Goal: Task Accomplishment & Management: Manage account settings

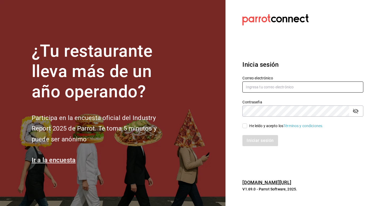
click at [266, 87] on input "text" at bounding box center [303, 87] width 121 height 11
type input "[EMAIL_ADDRESS][DOMAIN_NAME]"
click at [246, 127] on input "He leído y acepto los Términos y condiciones." at bounding box center [245, 126] width 5 height 5
checkbox input "true"
click at [259, 139] on button "Iniciar sesión" at bounding box center [261, 140] width 36 height 11
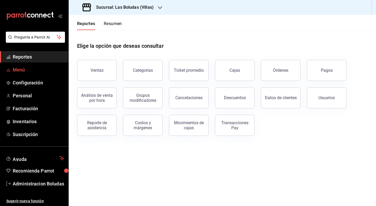
click at [36, 74] on link "Menú" at bounding box center [34, 69] width 68 height 11
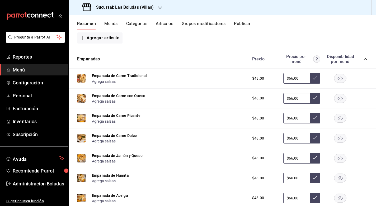
scroll to position [293, 0]
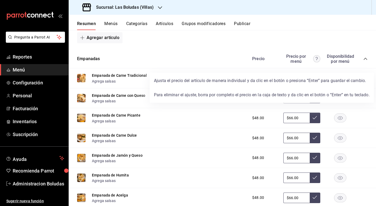
click at [314, 62] on circle at bounding box center [317, 59] width 7 height 7
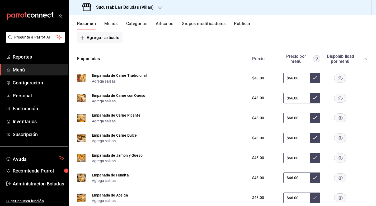
click at [114, 78] on button "Empanada de Carne Tradicional" at bounding box center [119, 75] width 55 height 5
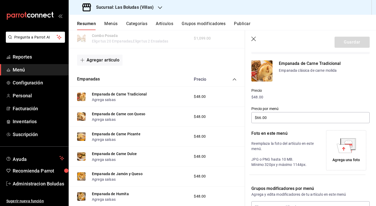
scroll to position [33, 0]
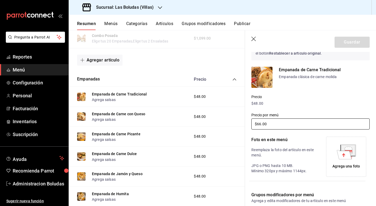
click at [273, 121] on input "$66.00" at bounding box center [311, 124] width 118 height 11
click at [261, 124] on input "$66.00" at bounding box center [311, 124] width 118 height 11
type input "$6.00"
type input "$77.00"
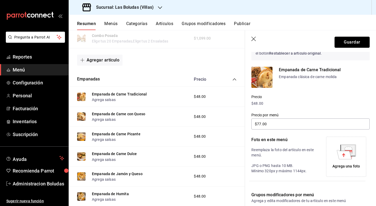
click at [344, 41] on button "Guardar" at bounding box center [352, 42] width 35 height 11
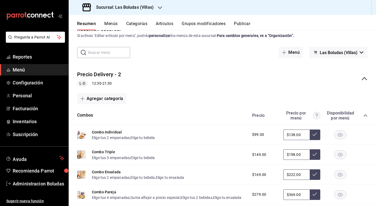
scroll to position [89, 0]
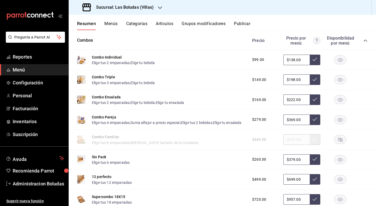
drag, startPoint x: 290, startPoint y: 59, endPoint x: 293, endPoint y: 61, distance: 3.8
click at [290, 59] on input "$138.00" at bounding box center [297, 60] width 26 height 11
type input "$140.00"
click at [313, 60] on icon at bounding box center [315, 59] width 4 height 4
click at [291, 80] on input "$198.00" at bounding box center [297, 80] width 26 height 11
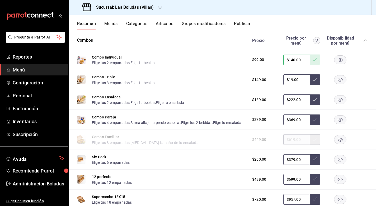
type input "$1.00"
type input "$210.00"
click at [313, 81] on icon at bounding box center [315, 79] width 4 height 4
click at [291, 99] on input "$222.00" at bounding box center [297, 100] width 26 height 11
type input "$230.00"
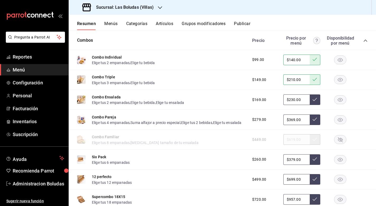
click at [313, 101] on icon at bounding box center [315, 100] width 4 height 4
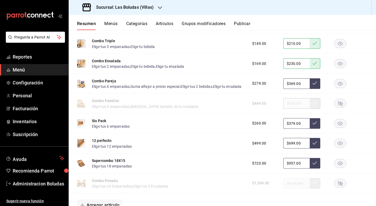
scroll to position [135, 0]
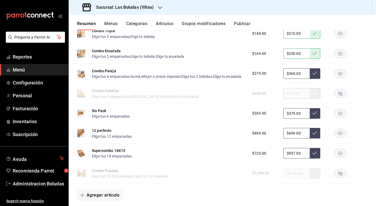
click at [335, 98] on rect "button" at bounding box center [341, 93] width 12 height 9
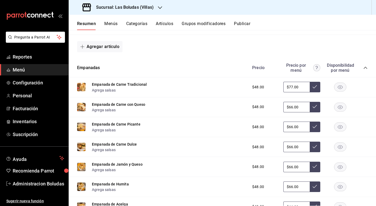
scroll to position [284, 0]
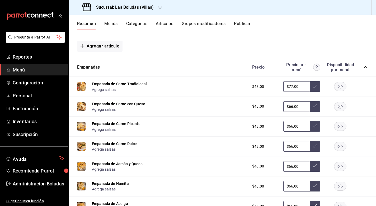
click at [290, 112] on input "$66.00" at bounding box center [297, 107] width 26 height 11
type input "$6.00"
type input "$77.00"
click at [313, 108] on icon at bounding box center [315, 106] width 4 height 4
click at [289, 132] on input "$66.00" at bounding box center [297, 126] width 26 height 11
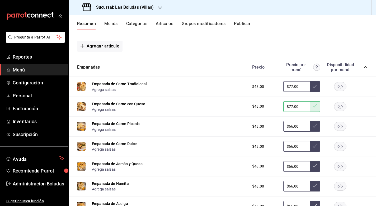
type input "$6.00"
type input "$77.00"
click at [313, 128] on icon at bounding box center [315, 126] width 4 height 4
click at [288, 152] on input "$66.00" at bounding box center [297, 146] width 26 height 11
type input "$6.00"
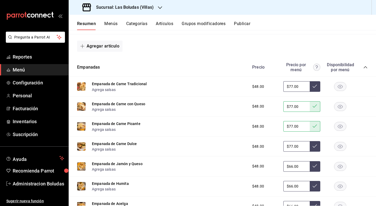
type input "$77.00"
click at [313, 148] on icon at bounding box center [315, 146] width 4 height 3
drag, startPoint x: 290, startPoint y: 173, endPoint x: 312, endPoint y: 177, distance: 22.9
click at [290, 172] on input "$66.00" at bounding box center [297, 167] width 26 height 11
type input "$6.00"
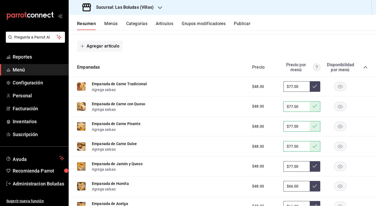
type input "$77.00"
click at [313, 168] on icon at bounding box center [315, 166] width 4 height 4
click at [288, 190] on input "$66.00" at bounding box center [297, 186] width 26 height 11
type input "$6.00"
type input "$77.00"
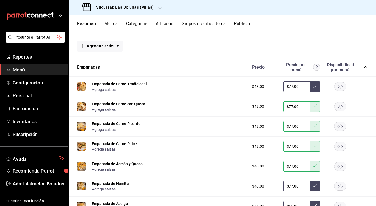
click at [313, 188] on icon at bounding box center [315, 186] width 4 height 4
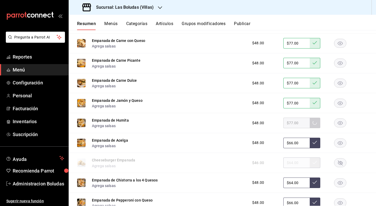
scroll to position [365, 0]
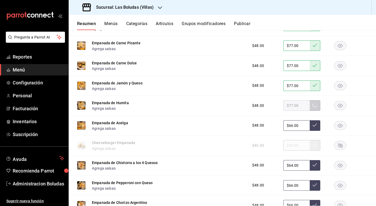
click at [291, 131] on input "$66.00" at bounding box center [297, 126] width 26 height 11
type input "$6.00"
type input "$77.00"
click at [313, 127] on icon at bounding box center [315, 125] width 4 height 4
click at [289, 170] on input "$64.00" at bounding box center [297, 165] width 26 height 11
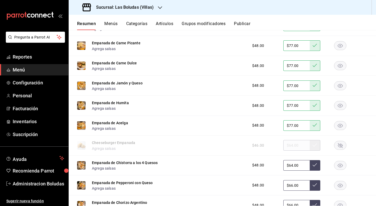
type input "$6.00"
type input "$77.00"
click at [313, 171] on button at bounding box center [315, 165] width 11 height 11
click at [288, 191] on input "$66.00" at bounding box center [297, 186] width 26 height 11
type input "$6.00"
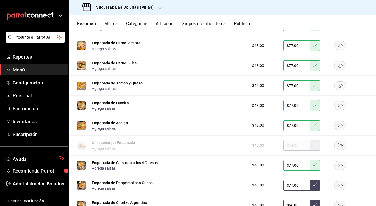
type input "$77.00"
click at [313, 187] on icon at bounding box center [315, 185] width 4 height 4
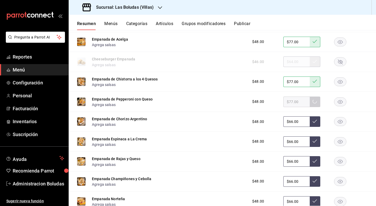
scroll to position [451, 0]
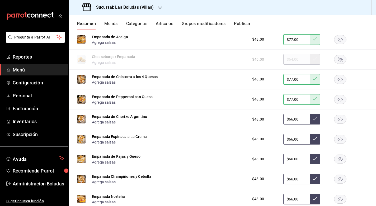
click at [289, 125] on input "$66.00" at bounding box center [297, 119] width 26 height 11
type input "$6.00"
type input "$77.00"
click at [313, 121] on icon at bounding box center [315, 119] width 4 height 4
drag, startPoint x: 289, startPoint y: 144, endPoint x: 296, endPoint y: 148, distance: 7.9
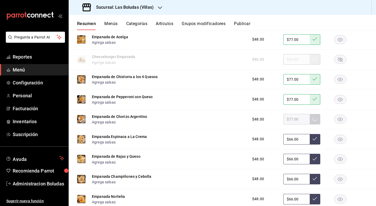
click at [289, 144] on input "$66.00" at bounding box center [297, 139] width 26 height 11
type input "$6.00"
type input "$77.00"
click at [314, 144] on button at bounding box center [315, 139] width 11 height 11
drag, startPoint x: 289, startPoint y: 166, endPoint x: 291, endPoint y: 168, distance: 2.9
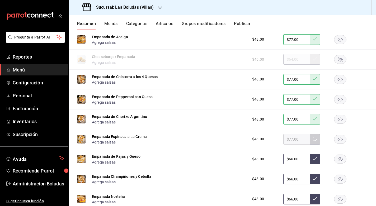
click at [289, 165] on input "$66.00" at bounding box center [297, 159] width 26 height 11
type input "$6.00"
type input "$77.00"
click at [311, 165] on button at bounding box center [315, 159] width 11 height 11
click at [289, 185] on input "$66.00" at bounding box center [297, 179] width 26 height 11
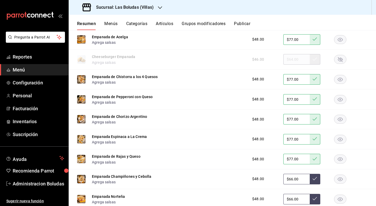
type input "$6.00"
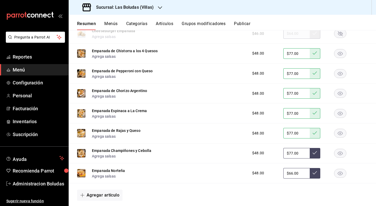
scroll to position [477, 0]
type input "$77.00"
click at [310, 156] on button at bounding box center [315, 153] width 11 height 11
click at [288, 176] on input "$66.00" at bounding box center [297, 173] width 26 height 11
type input "$6.00"
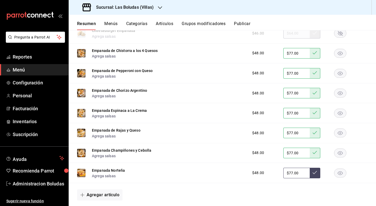
type input "$77.00"
click at [313, 175] on icon at bounding box center [315, 173] width 4 height 4
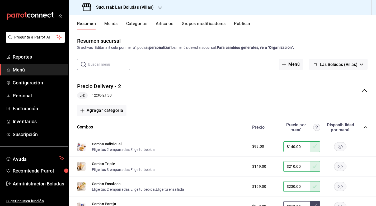
scroll to position [0, 0]
